Goal: Find specific page/section: Find specific page/section

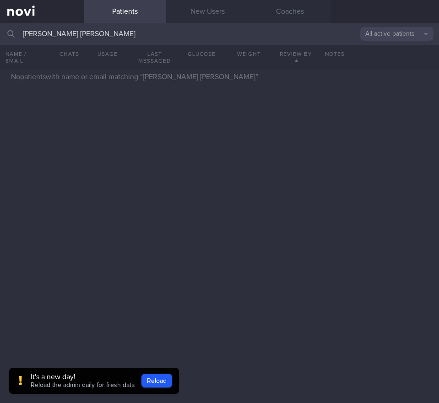
click at [86, 36] on input "[PERSON_NAME] [PERSON_NAME]" at bounding box center [219, 34] width 439 height 22
type input "[PERSON_NAME] CHANCE"
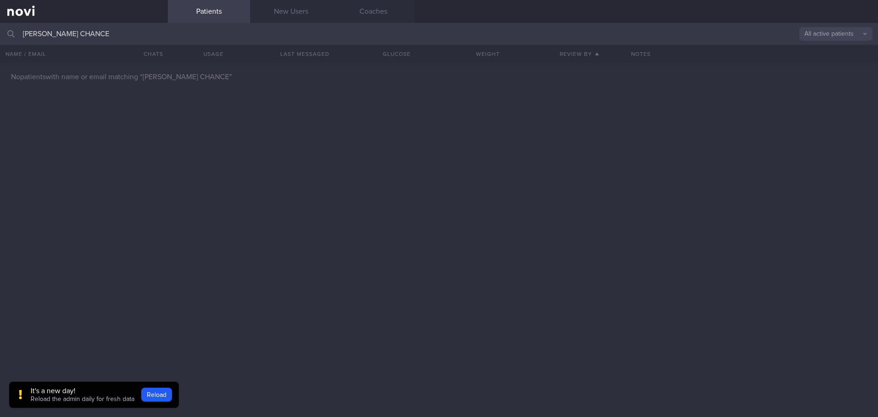
click at [115, 36] on input "[PERSON_NAME] CHANCE" at bounding box center [439, 34] width 878 height 22
